Goal: Task Accomplishment & Management: Use online tool/utility

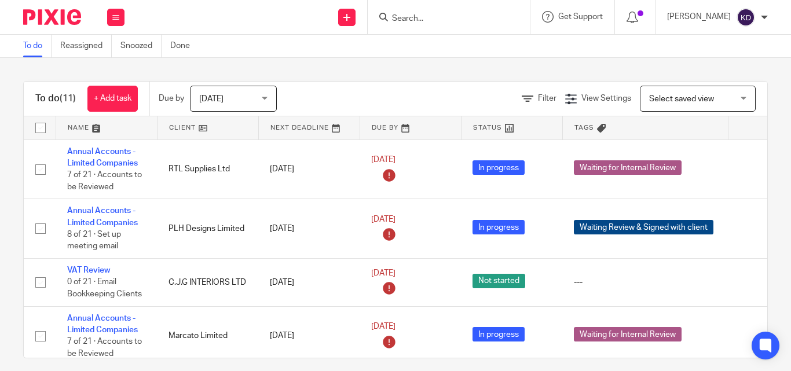
click at [464, 21] on input "Search" at bounding box center [443, 19] width 104 height 10
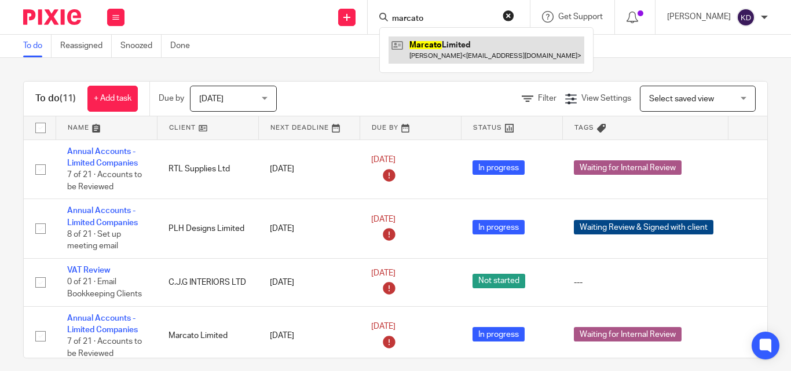
type input "marcato"
click at [464, 42] on link at bounding box center [486, 49] width 196 height 27
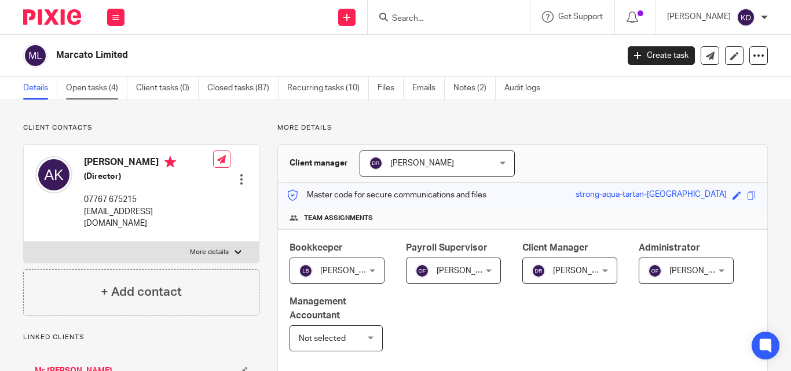
click at [83, 87] on link "Open tasks (4)" at bounding box center [96, 88] width 61 height 23
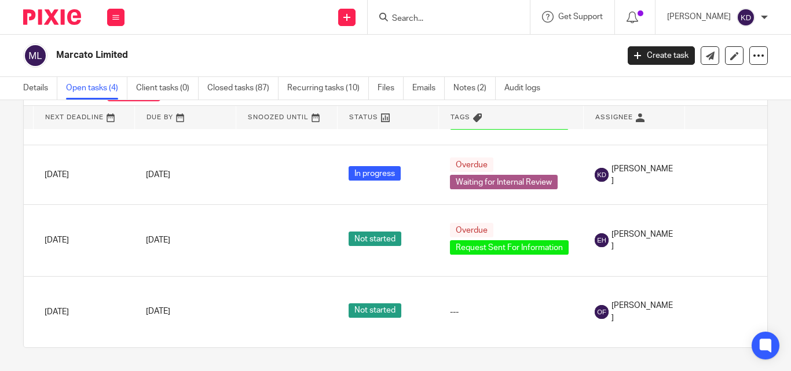
scroll to position [52, 133]
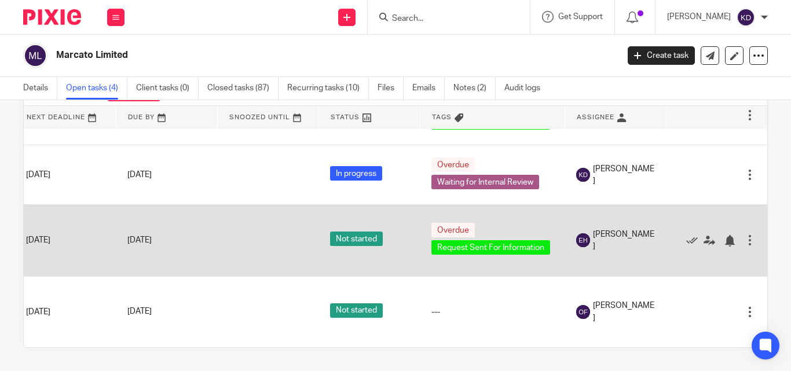
click at [744, 234] on div at bounding box center [750, 240] width 12 height 12
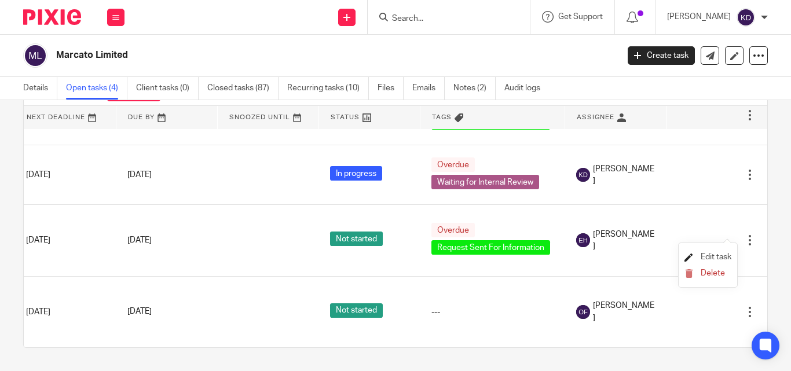
click at [717, 256] on span "Edit task" at bounding box center [715, 257] width 31 height 8
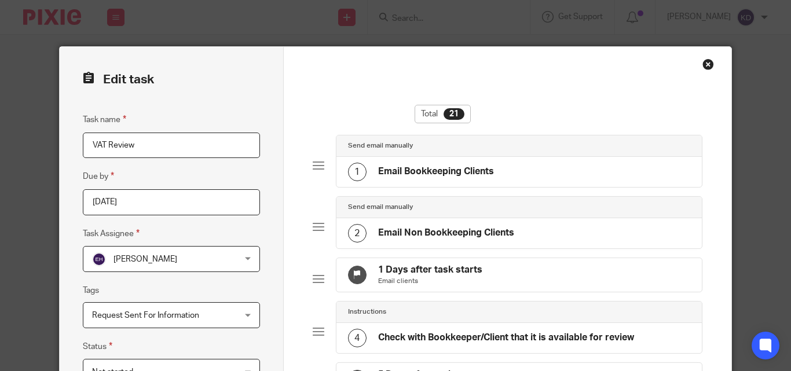
click at [243, 259] on div "[PERSON_NAME] [PERSON_NAME]" at bounding box center [171, 259] width 177 height 26
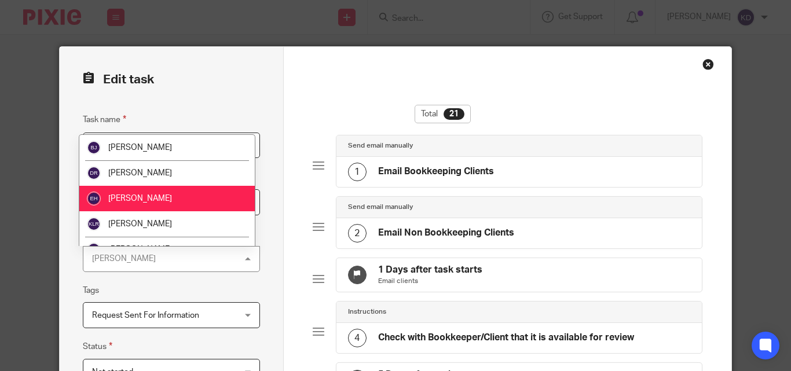
scroll to position [58, 0]
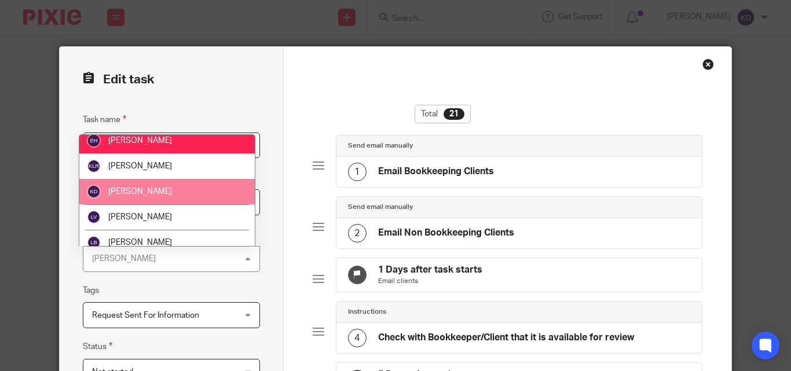
click at [167, 193] on li "[PERSON_NAME]" at bounding box center [166, 191] width 175 height 25
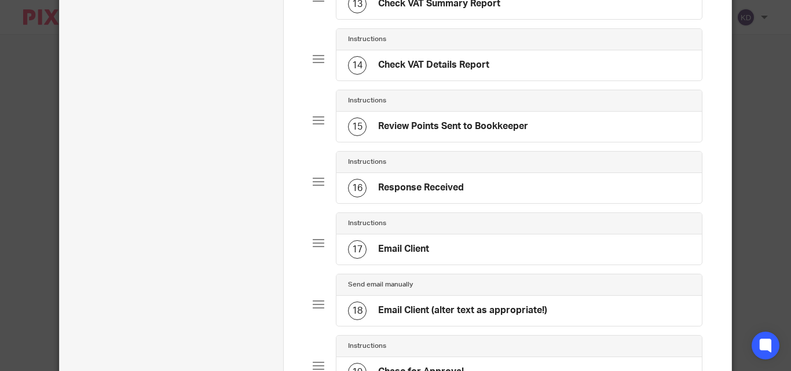
scroll to position [1211, 0]
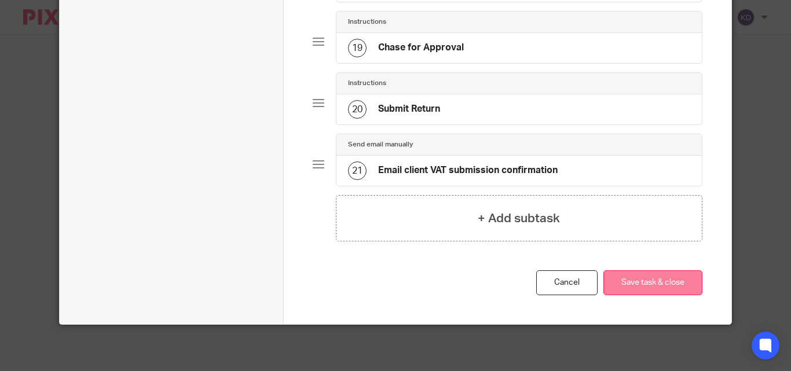
click at [636, 280] on button "Save task & close" at bounding box center [652, 282] width 99 height 25
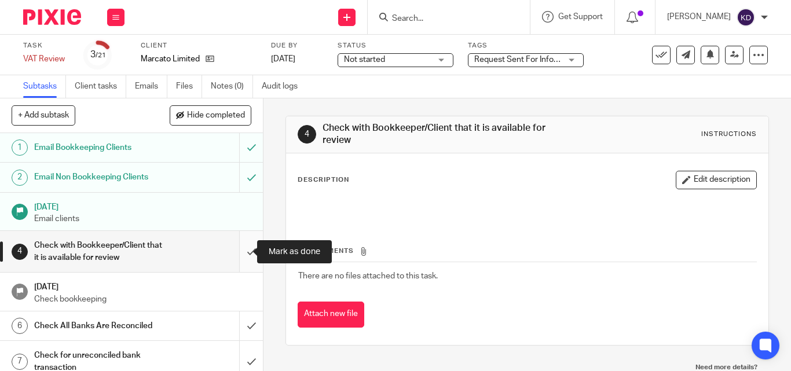
click at [245, 254] on input "submit" at bounding box center [131, 251] width 263 height 41
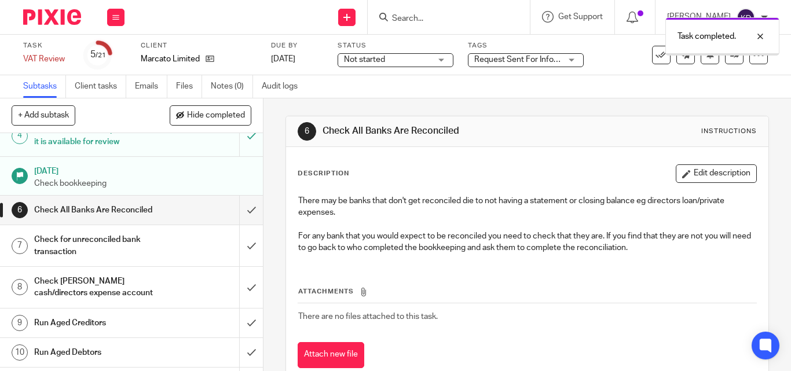
scroll to position [174, 0]
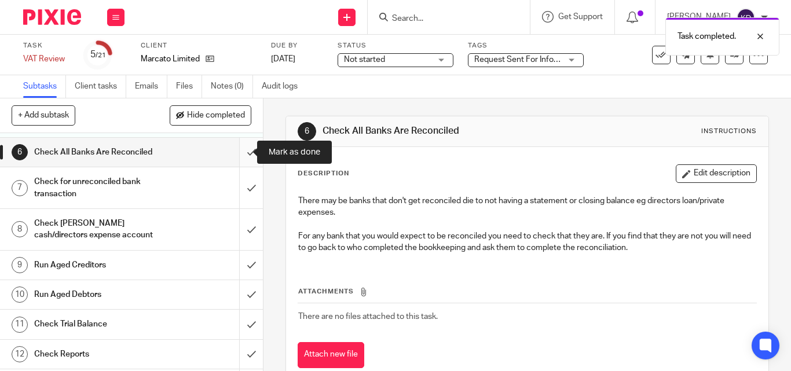
click at [242, 159] on input "submit" at bounding box center [131, 152] width 263 height 29
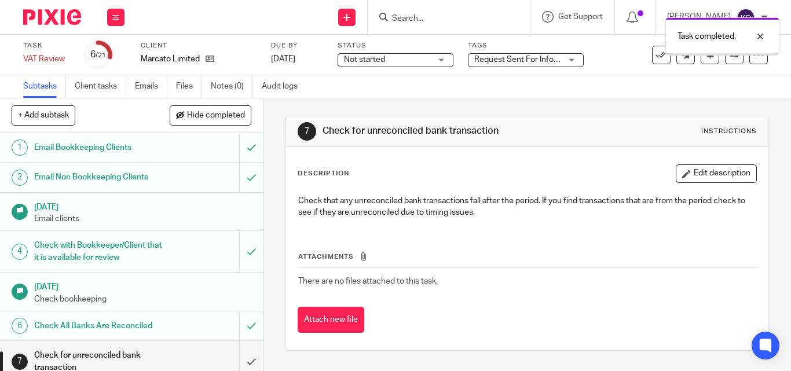
scroll to position [174, 0]
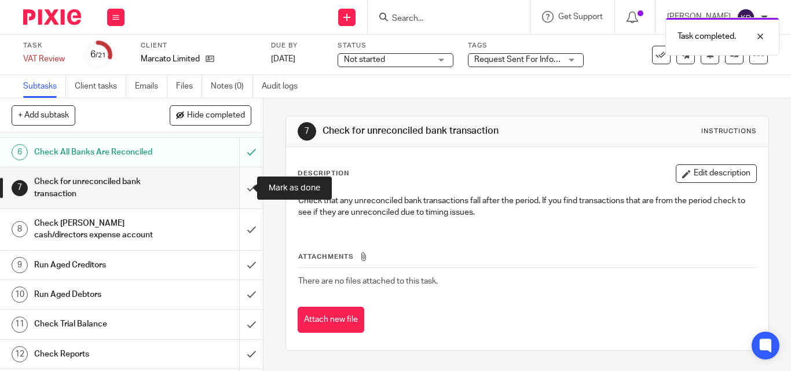
click at [239, 192] on input "submit" at bounding box center [131, 187] width 263 height 41
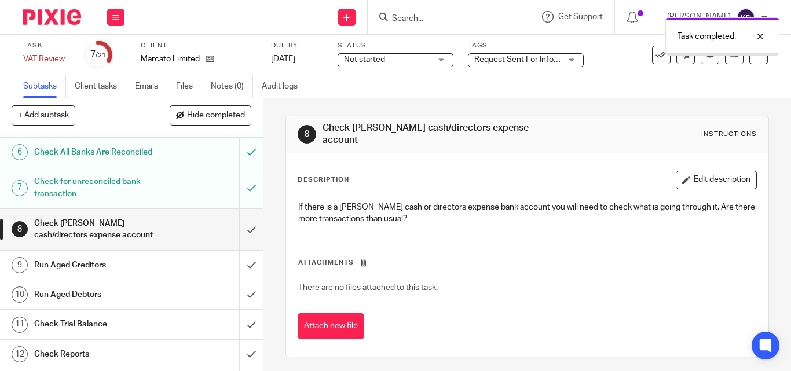
scroll to position [232, 0]
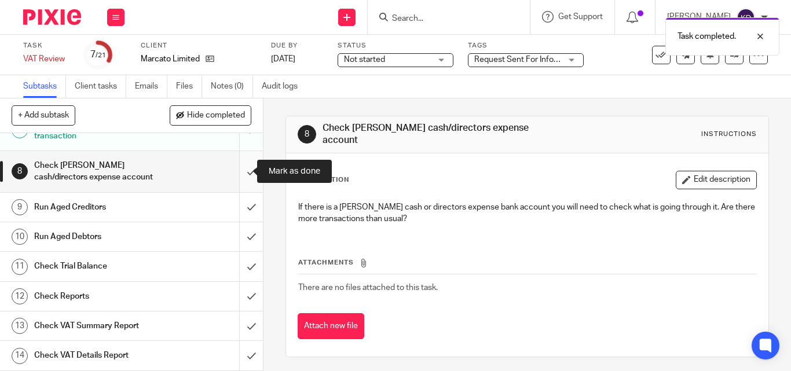
click at [243, 175] on input "submit" at bounding box center [131, 171] width 263 height 41
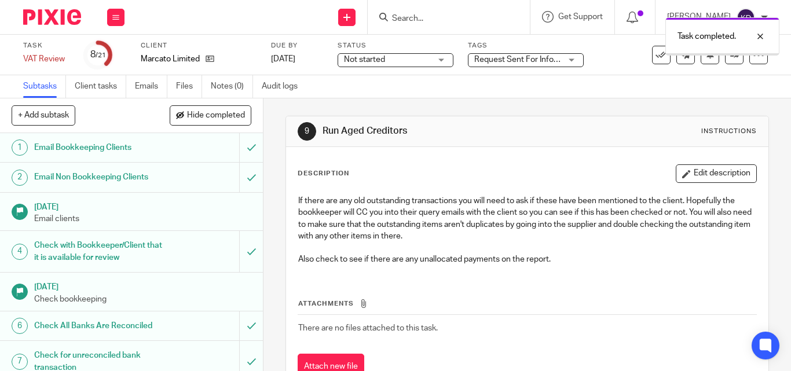
scroll to position [174, 0]
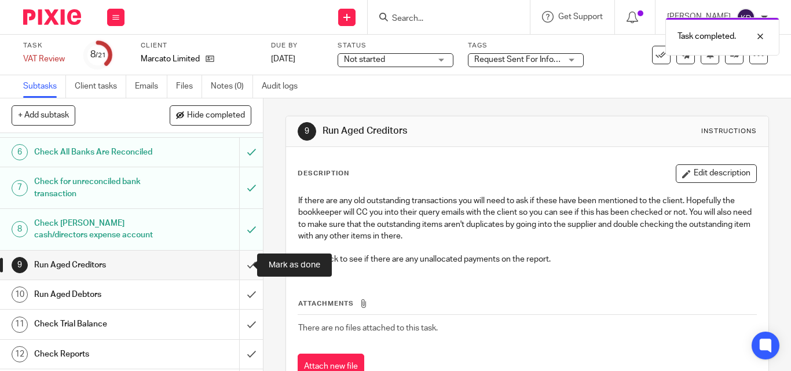
click at [241, 274] on input "submit" at bounding box center [131, 265] width 263 height 29
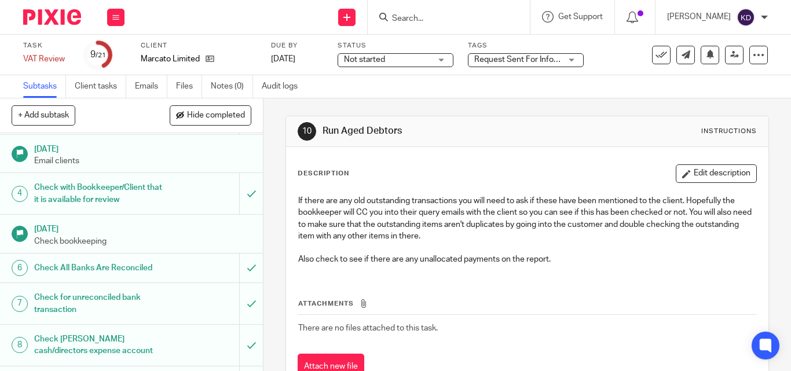
scroll to position [232, 0]
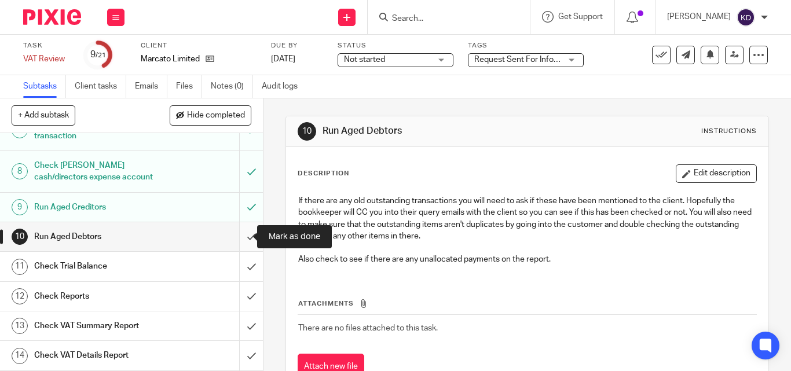
click at [236, 239] on input "submit" at bounding box center [131, 236] width 263 height 29
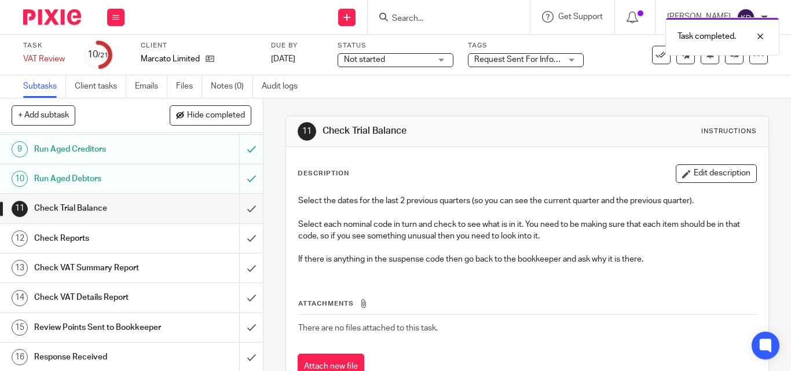
scroll to position [347, 0]
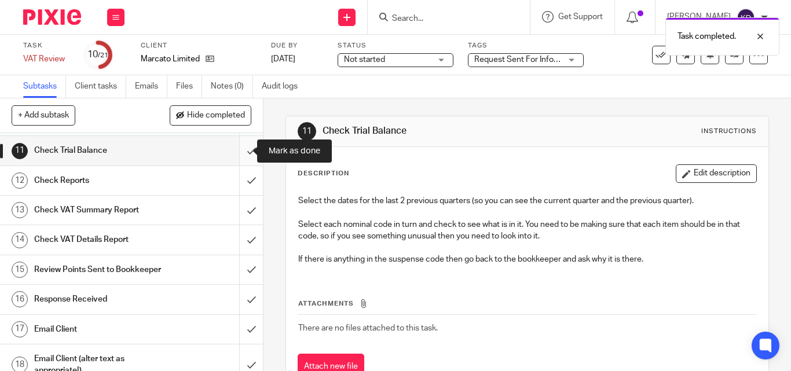
click at [242, 151] on input "submit" at bounding box center [131, 150] width 263 height 29
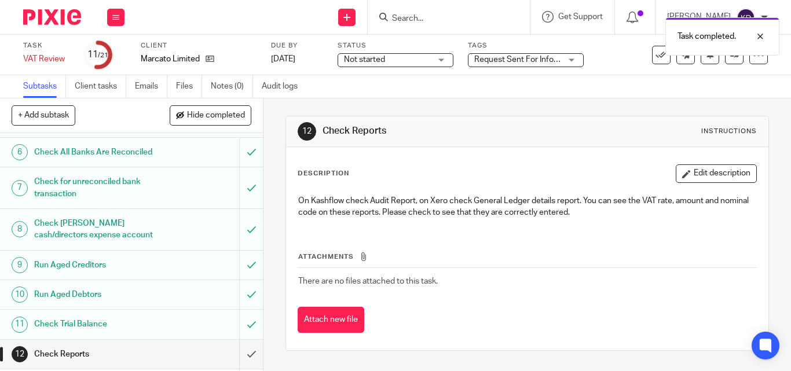
scroll to position [347, 0]
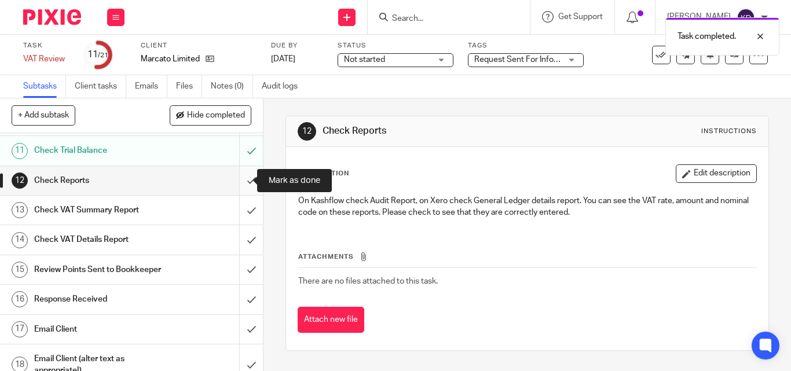
click at [240, 184] on input "submit" at bounding box center [131, 180] width 263 height 29
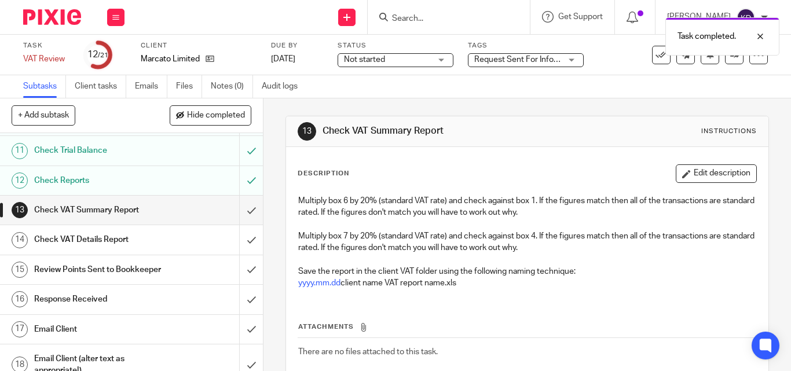
scroll to position [405, 0]
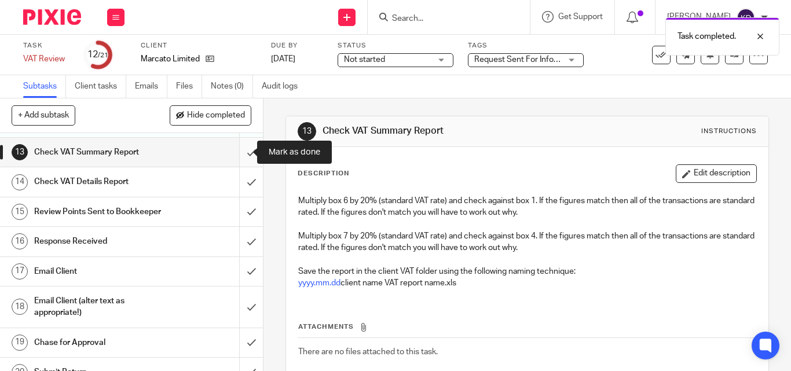
click at [240, 154] on input "submit" at bounding box center [131, 152] width 263 height 29
